Goal: Task Accomplishment & Management: Manage account settings

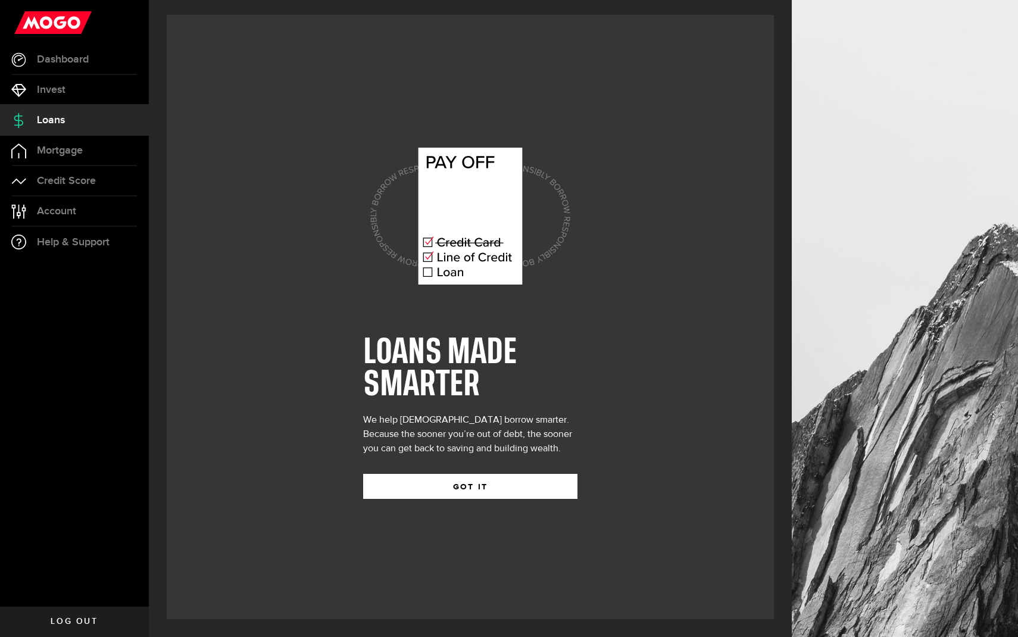
click at [428, 471] on div "GOT IT" at bounding box center [470, 477] width 214 height 43
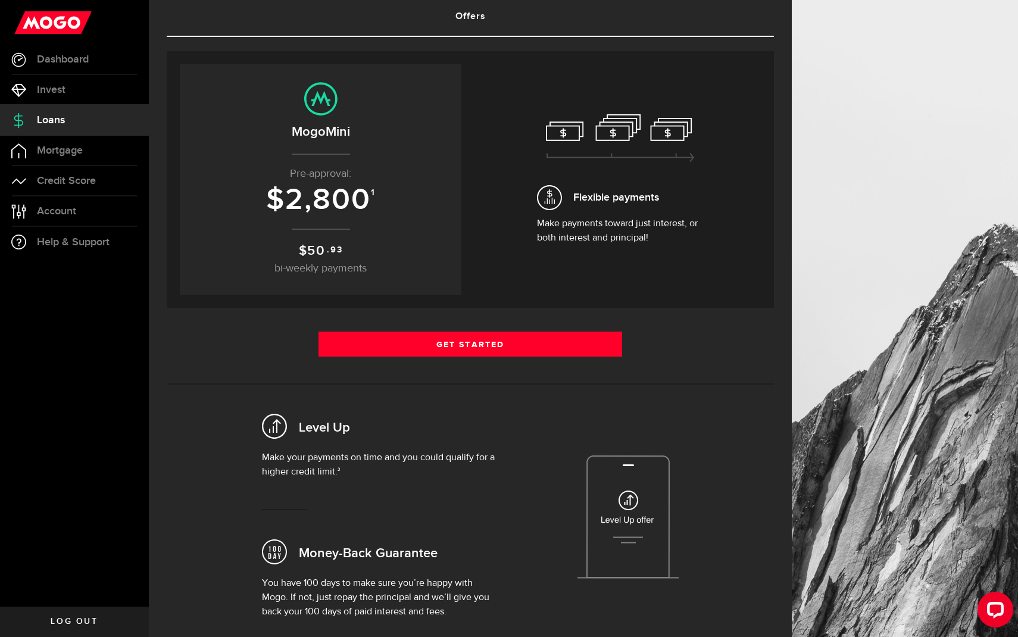
scroll to position [82, 0]
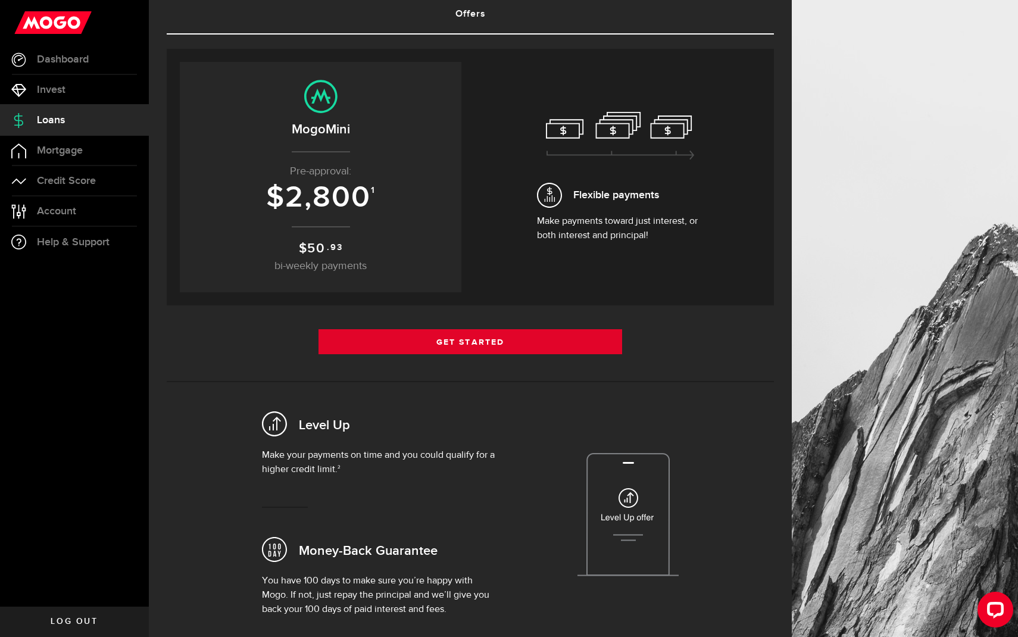
click at [418, 335] on link "Get Started" at bounding box center [471, 341] width 304 height 25
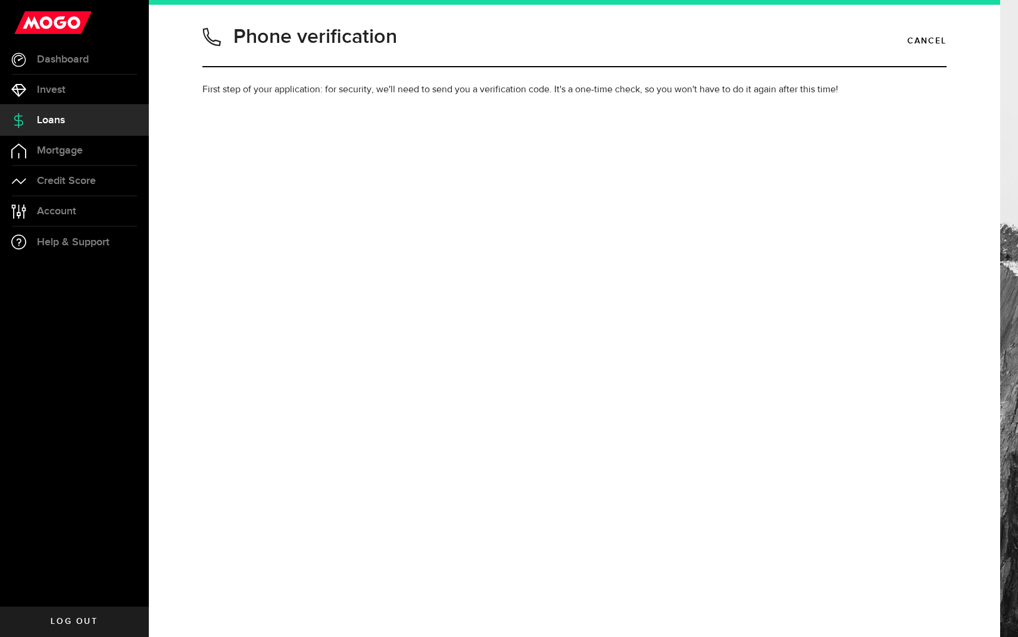
type input "2363133911"
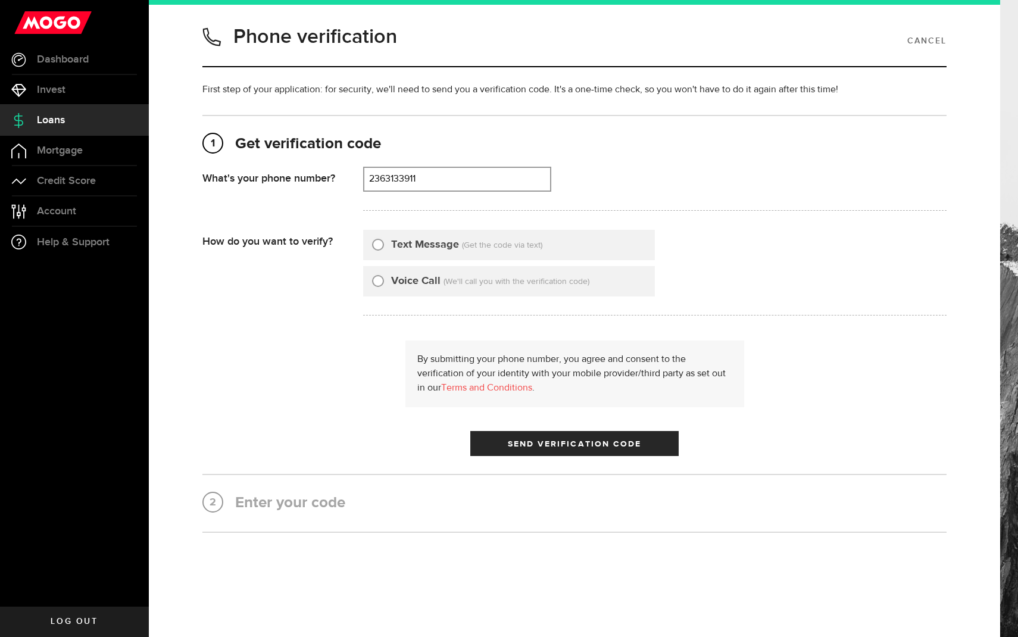
click at [929, 43] on link "Cancel" at bounding box center [927, 41] width 39 height 20
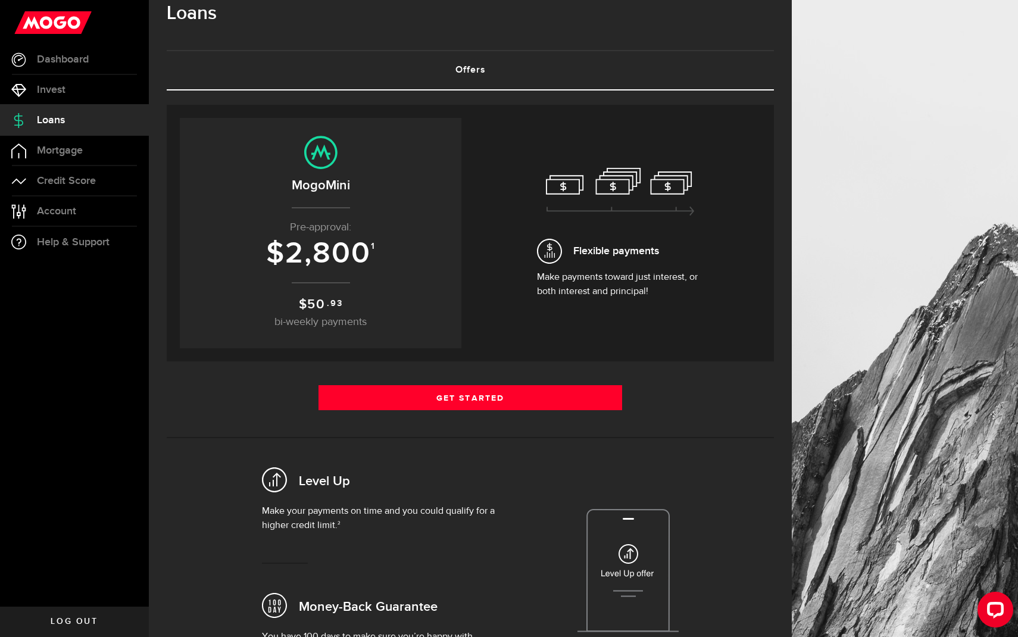
scroll to position [24, 0]
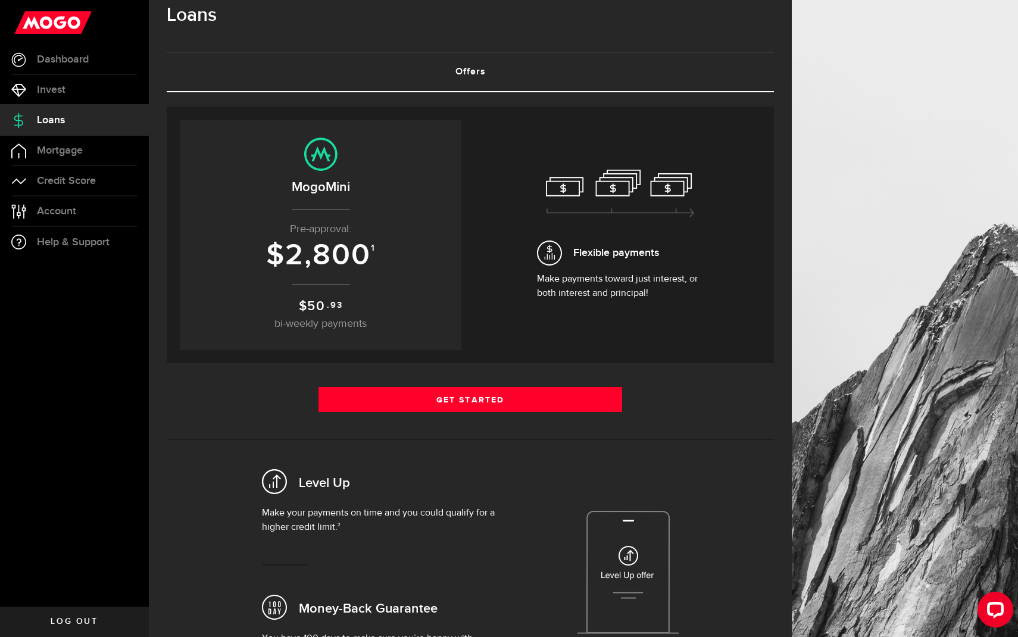
click at [326, 316] on p "$ 50 .93 bi-weekly payments" at bounding box center [321, 315] width 258 height 36
click at [327, 308] on sup ".93" at bounding box center [334, 305] width 15 height 13
click at [88, 66] on link "Dashboard" at bounding box center [74, 60] width 149 height 30
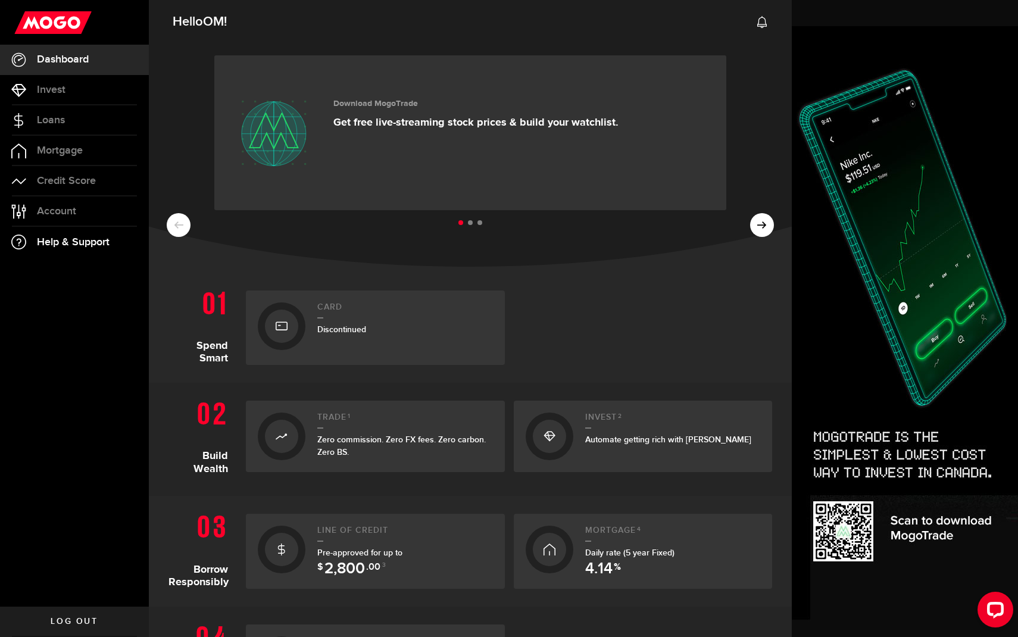
click at [130, 239] on link "Help & Support" at bounding box center [74, 242] width 149 height 30
click at [96, 219] on link "Account Compte" at bounding box center [74, 212] width 149 height 30
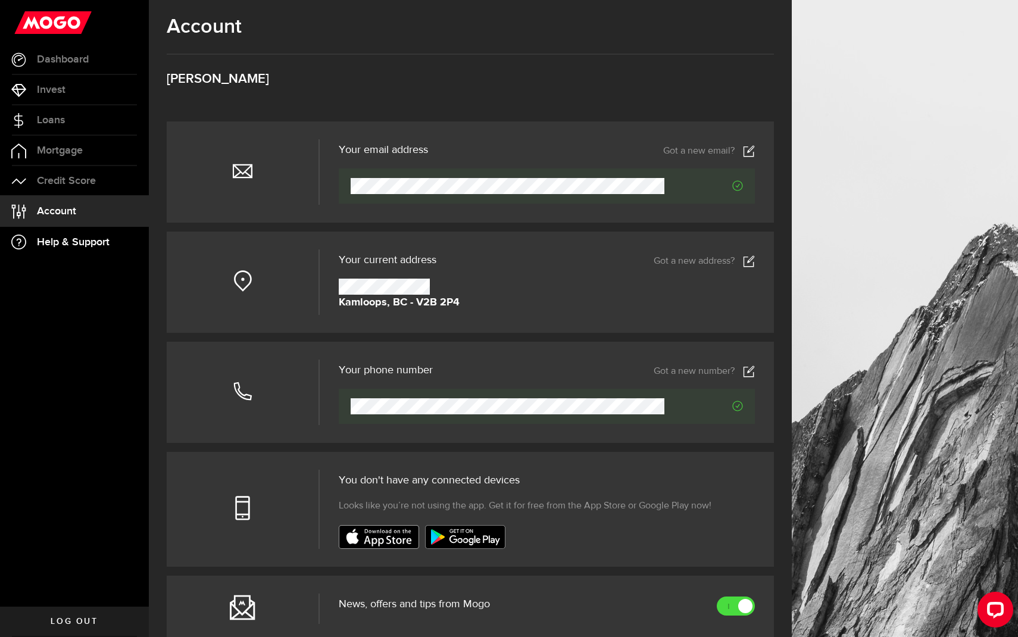
click at [126, 241] on link "Help & Support" at bounding box center [74, 242] width 149 height 30
click at [91, 620] on span "Log out" at bounding box center [74, 622] width 47 height 8
